Goal: Information Seeking & Learning: Learn about a topic

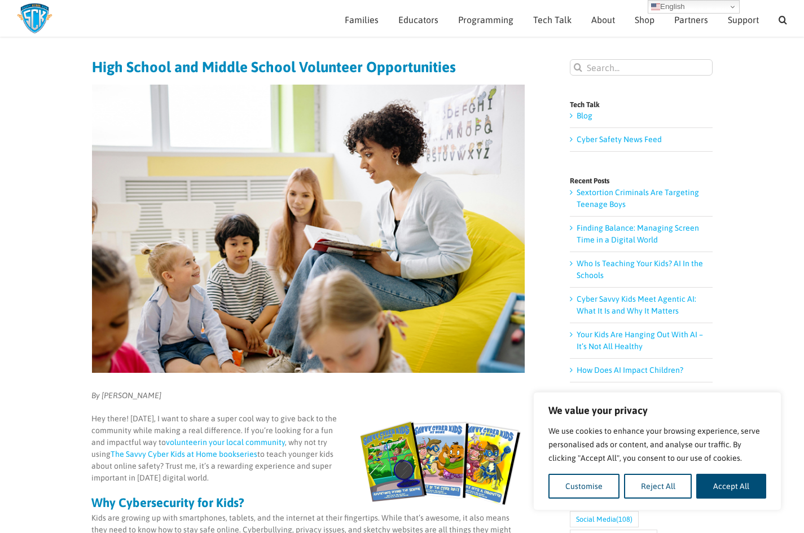
scroll to position [169, 0]
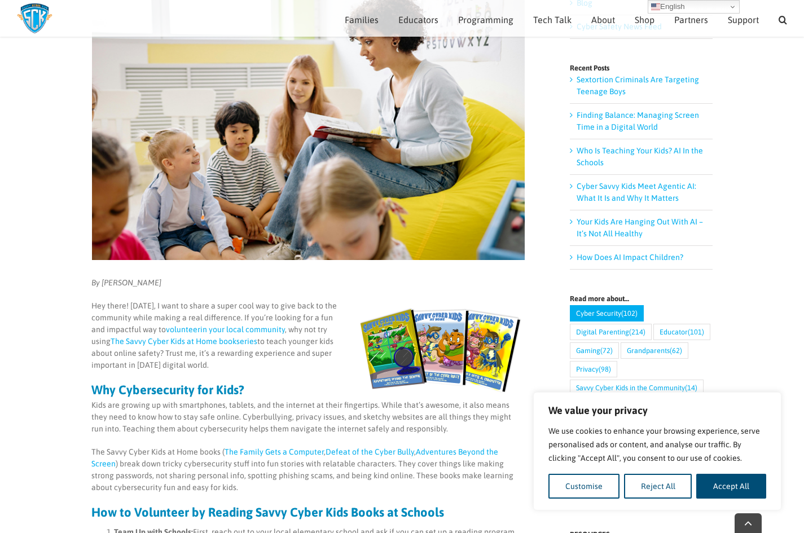
click at [602, 317] on link "Cyber Security (102)" at bounding box center [607, 313] width 74 height 16
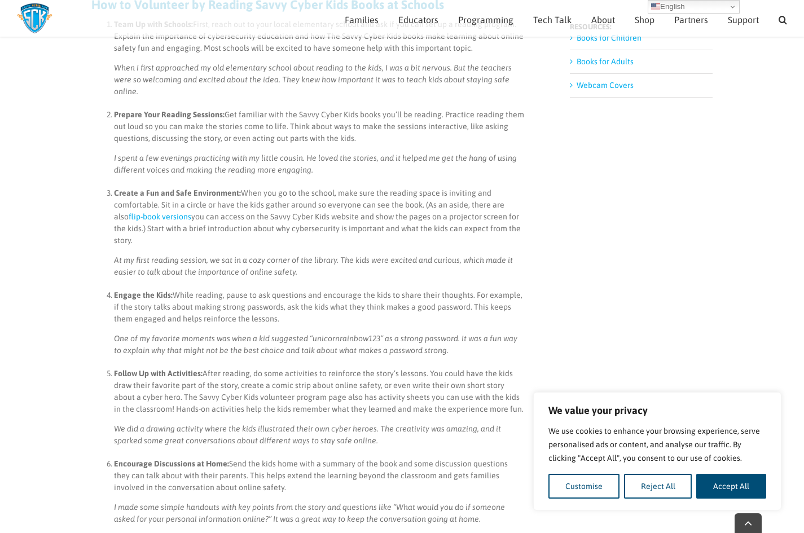
scroll to position [790, 0]
